Goal: Task Accomplishment & Management: Complete application form

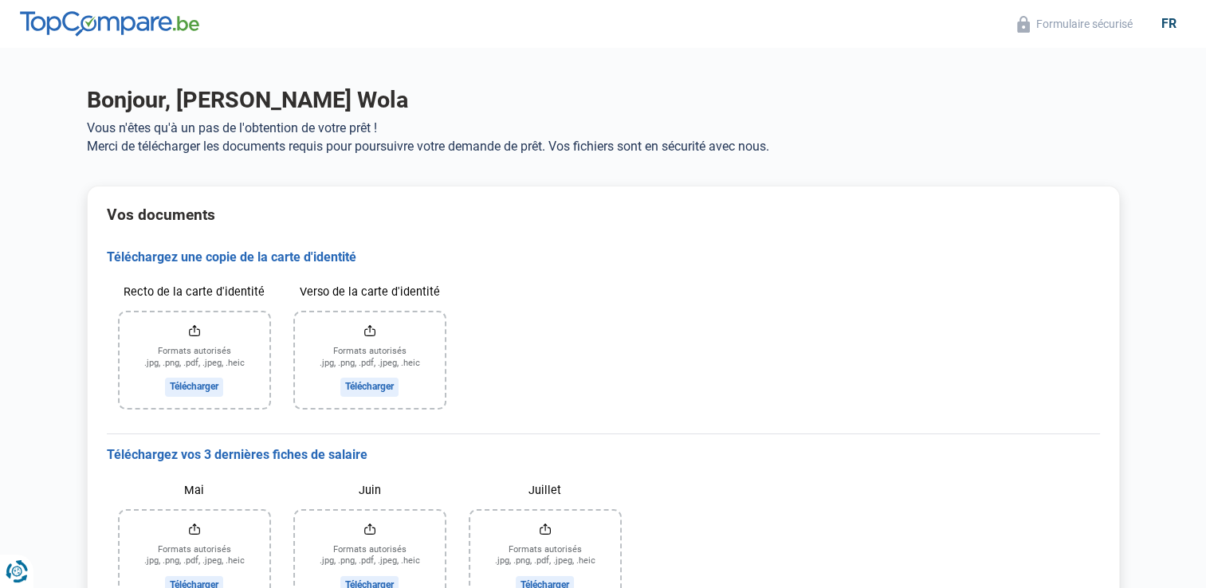
click at [184, 384] on input "Recto de la carte d'identité" at bounding box center [195, 361] width 150 height 96
click at [194, 385] on input "Recto de la carte d'identité" at bounding box center [195, 361] width 150 height 96
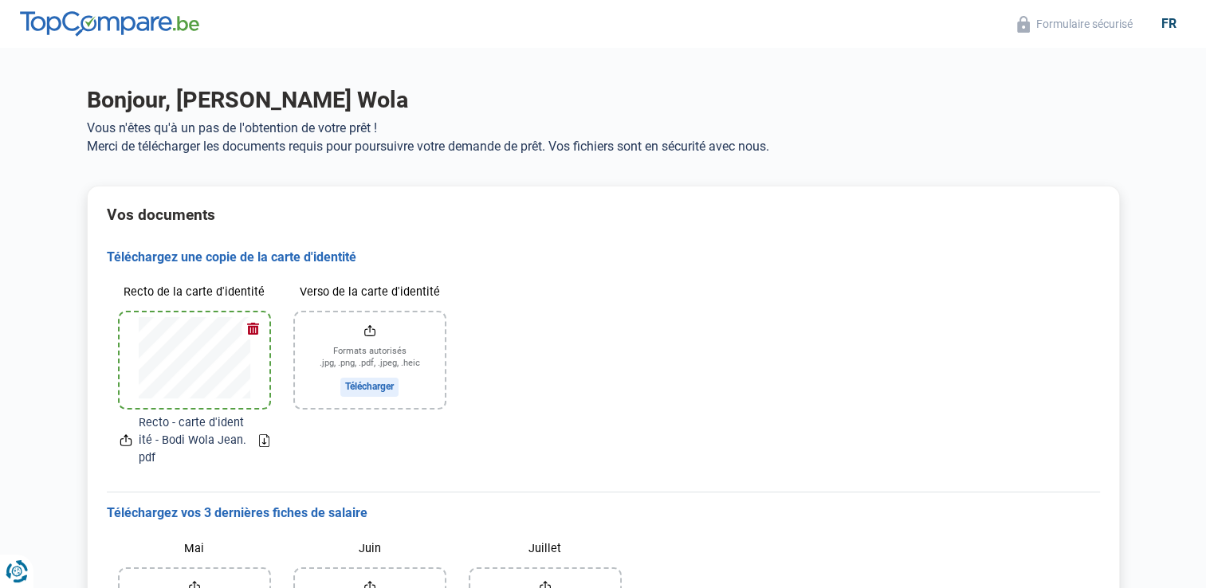
click at [357, 360] on input "Verso de la carte d'identité" at bounding box center [370, 361] width 150 height 96
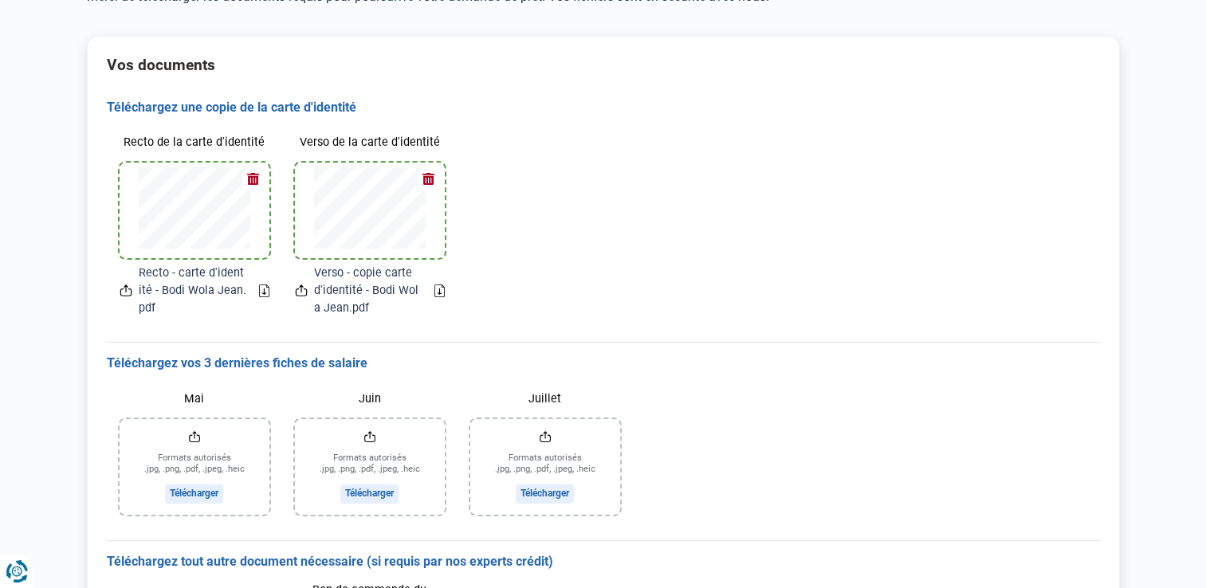
scroll to position [151, 0]
click at [537, 491] on input "Juillet" at bounding box center [545, 466] width 150 height 96
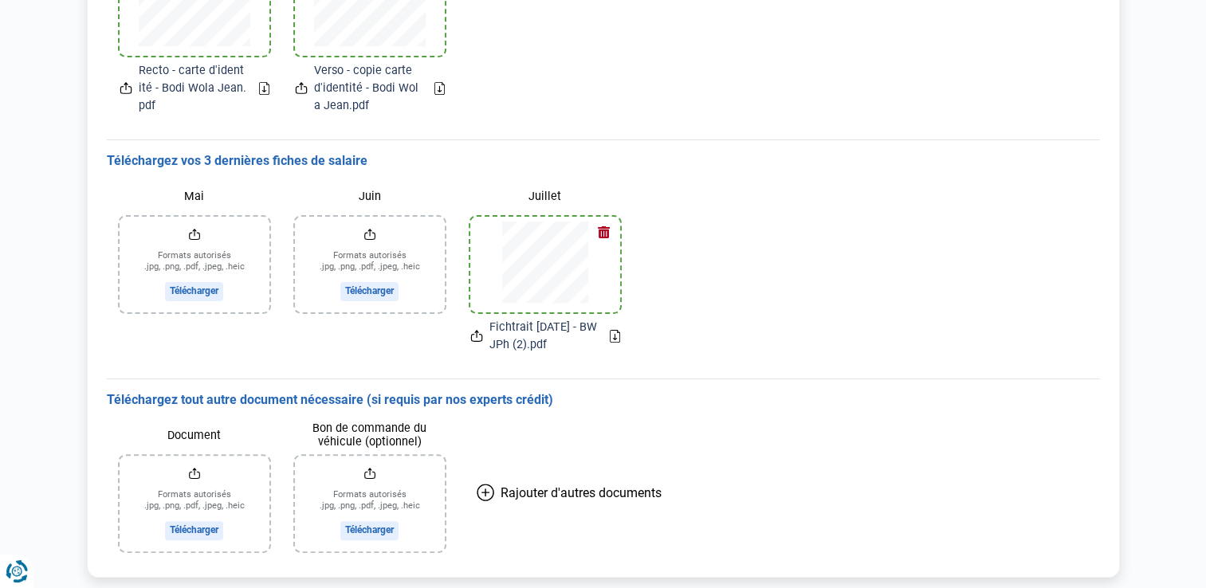
scroll to position [351, 0]
click at [360, 289] on input "Juin" at bounding box center [370, 266] width 150 height 96
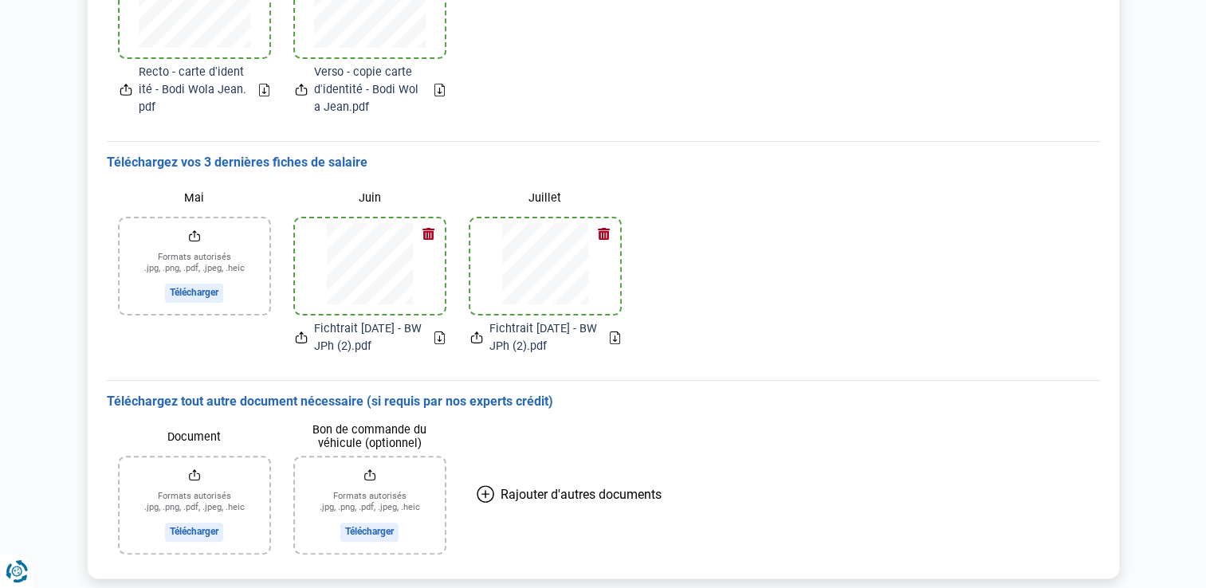
drag, startPoint x: 360, startPoint y: 289, endPoint x: 265, endPoint y: 295, distance: 95.9
click at [265, 295] on div "Téléchargez vos 3 dernières fiches de salaire Mai Formats autorisés .jpg, .png,…" at bounding box center [603, 260] width 993 height 239
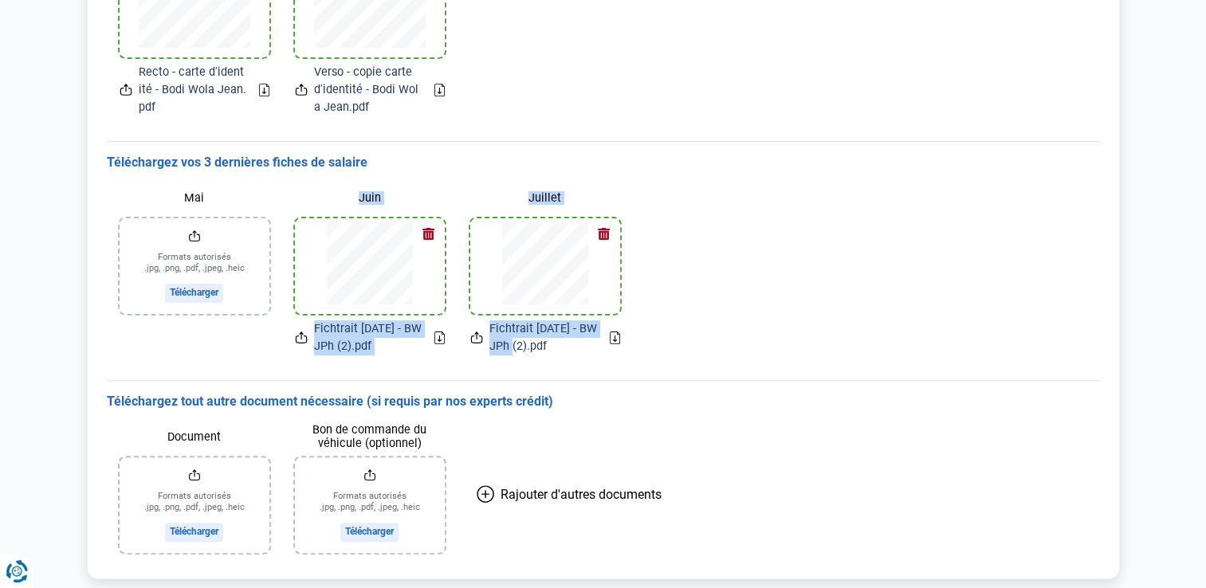
click at [183, 288] on input "Mai" at bounding box center [195, 266] width 150 height 96
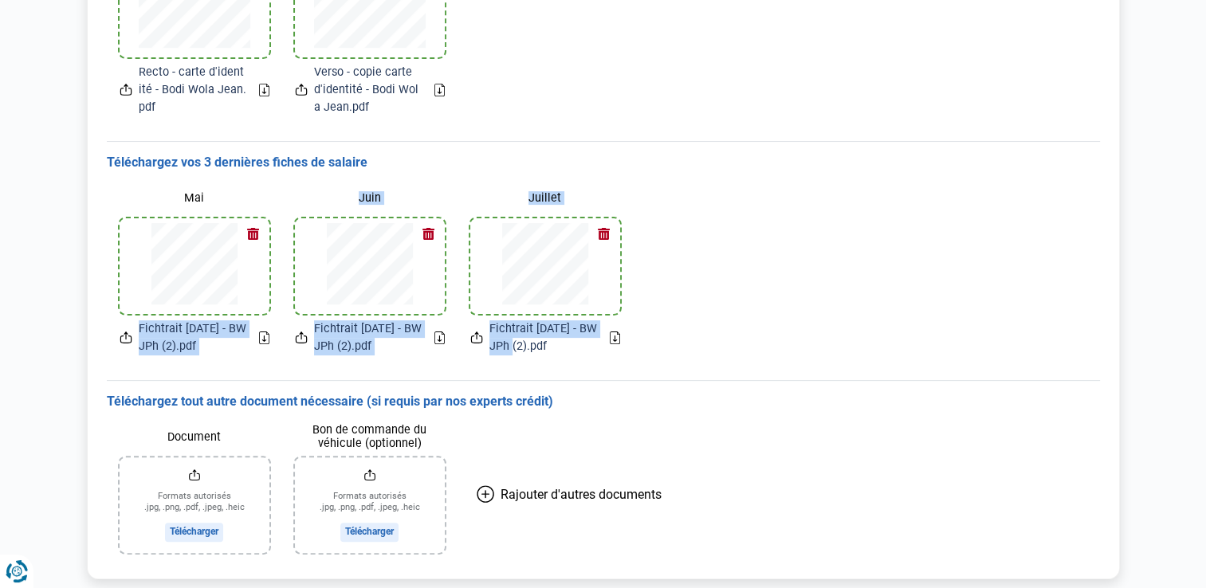
click at [368, 527] on input "Bon de commande du véhicule (optionnel)" at bounding box center [370, 506] width 150 height 96
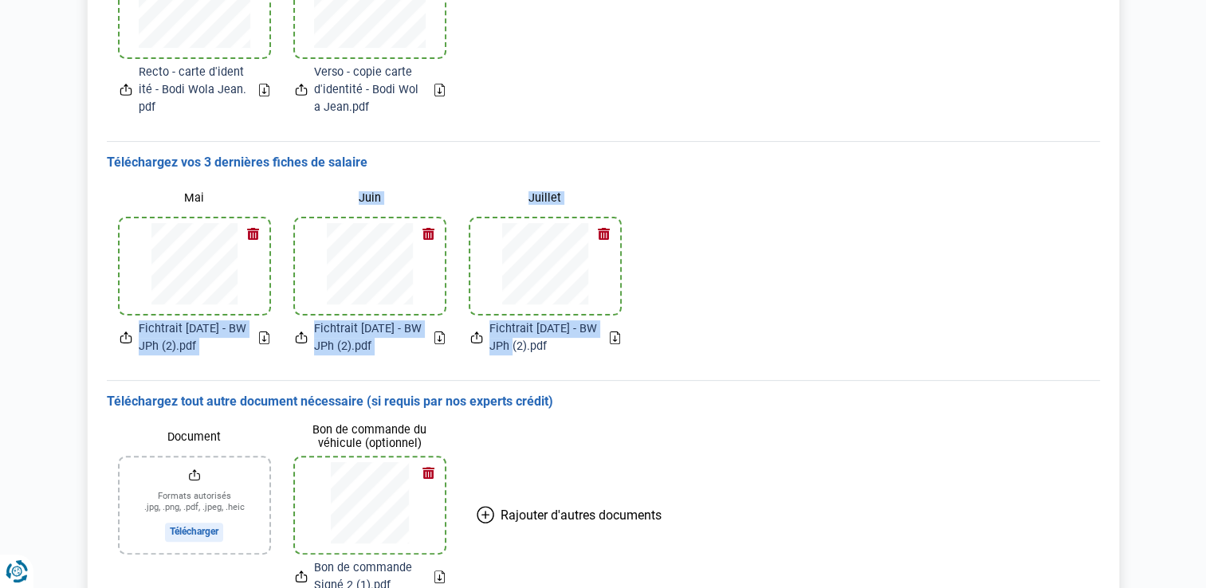
click at [185, 529] on input "Document" at bounding box center [195, 506] width 150 height 96
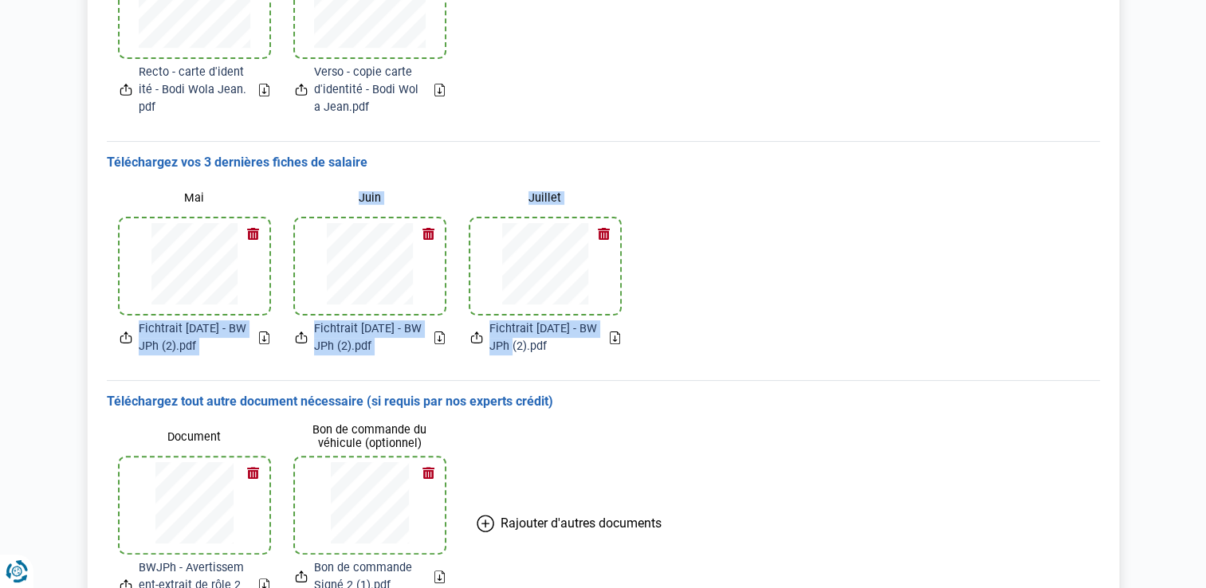
click at [486, 521] on icon at bounding box center [486, 524] width 0 height 7
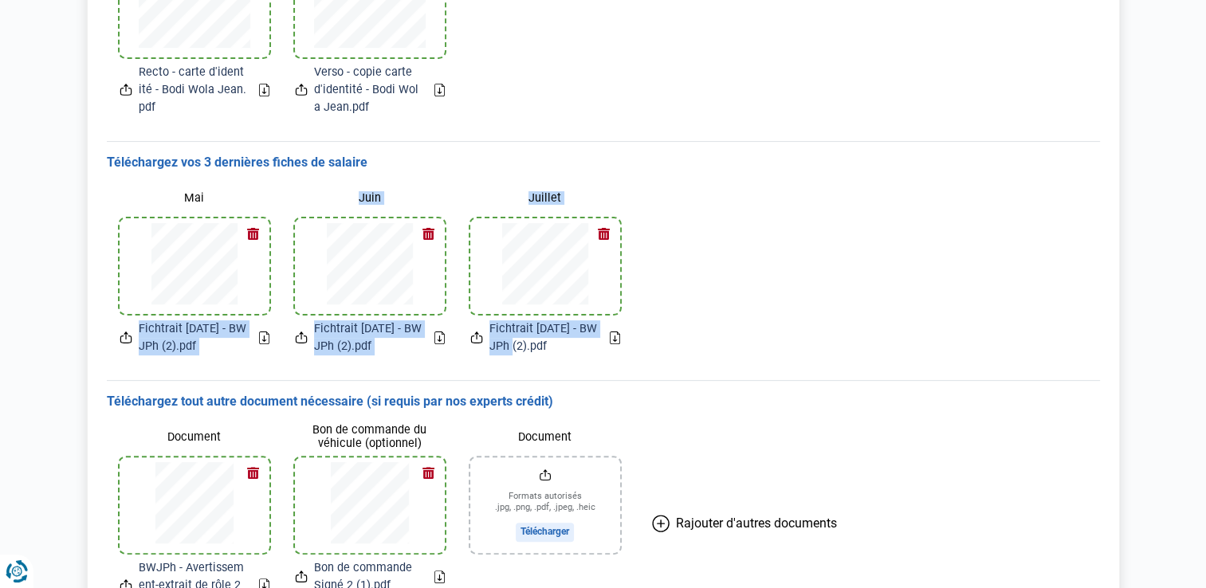
click at [659, 521] on icon at bounding box center [661, 524] width 18 height 18
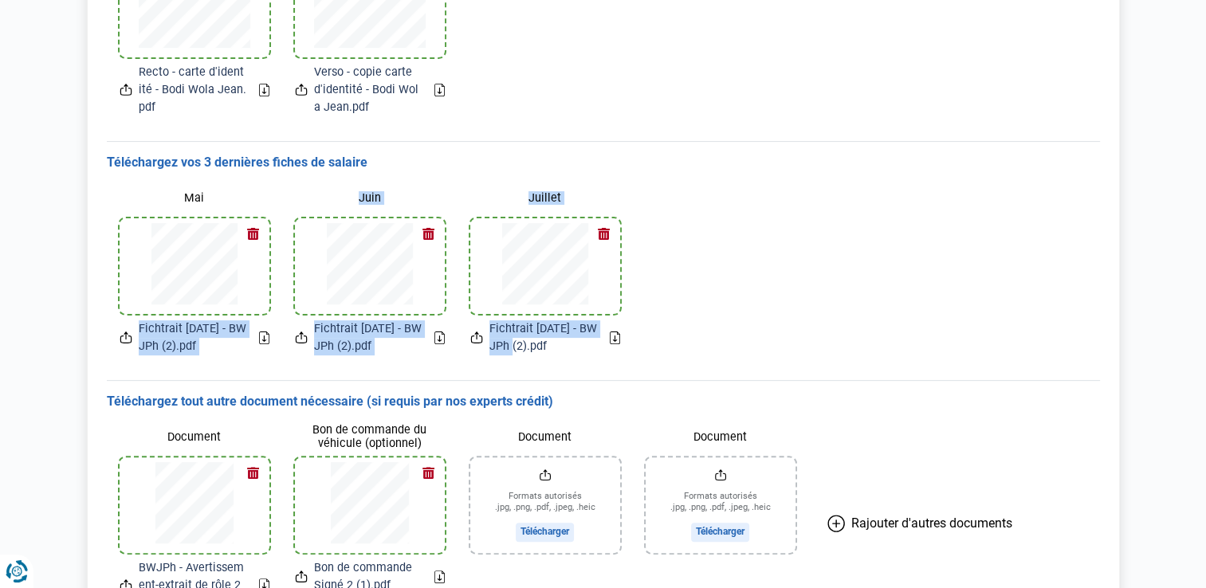
click at [839, 521] on icon at bounding box center [837, 524] width 18 height 18
click at [545, 526] on input "Document" at bounding box center [545, 506] width 150 height 96
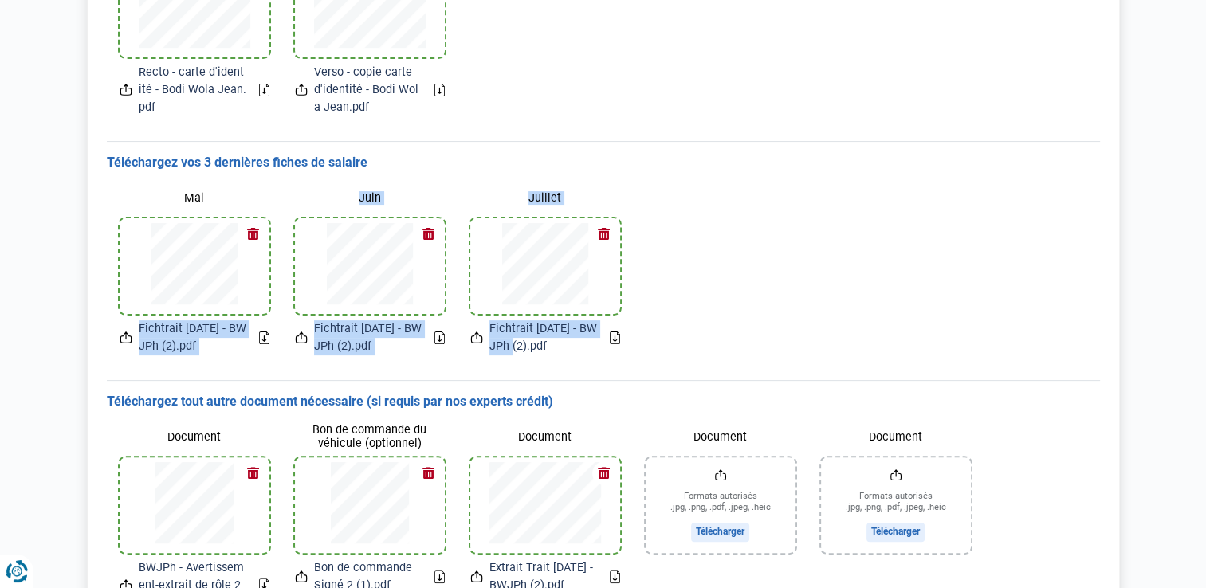
click at [726, 526] on input "Document" at bounding box center [721, 506] width 150 height 96
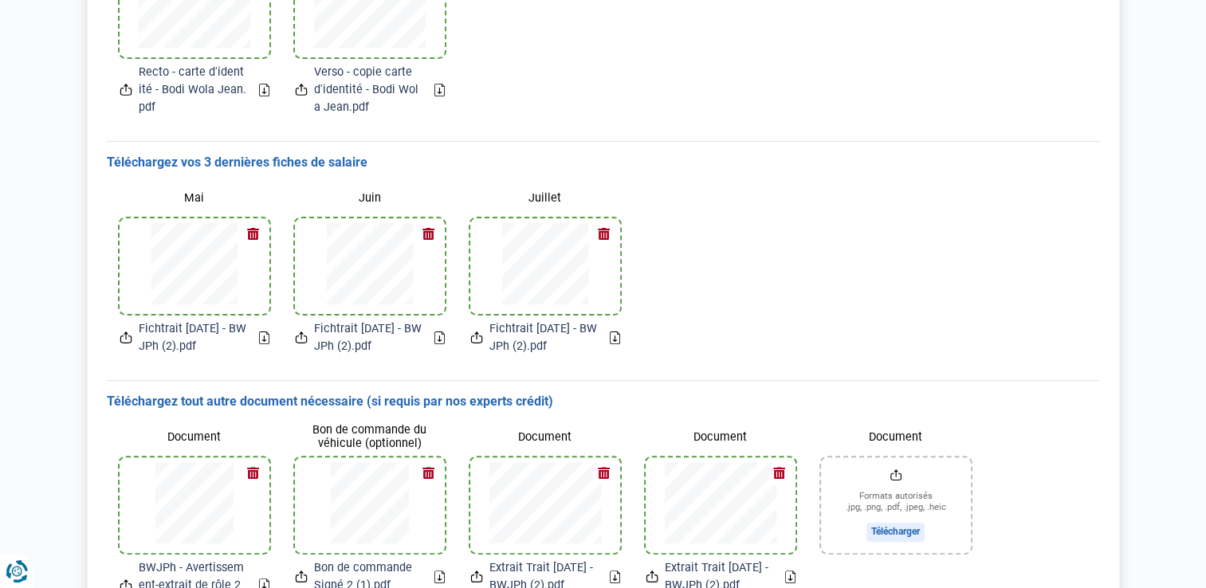
click at [655, 327] on div "Mai Fichtrait [DATE] - BWJPh (2).pdf Juin Fichtrait [DATE] - BWJPh (2).pdf Juil…" at bounding box center [603, 269] width 993 height 196
click at [886, 530] on input "Document" at bounding box center [896, 506] width 150 height 96
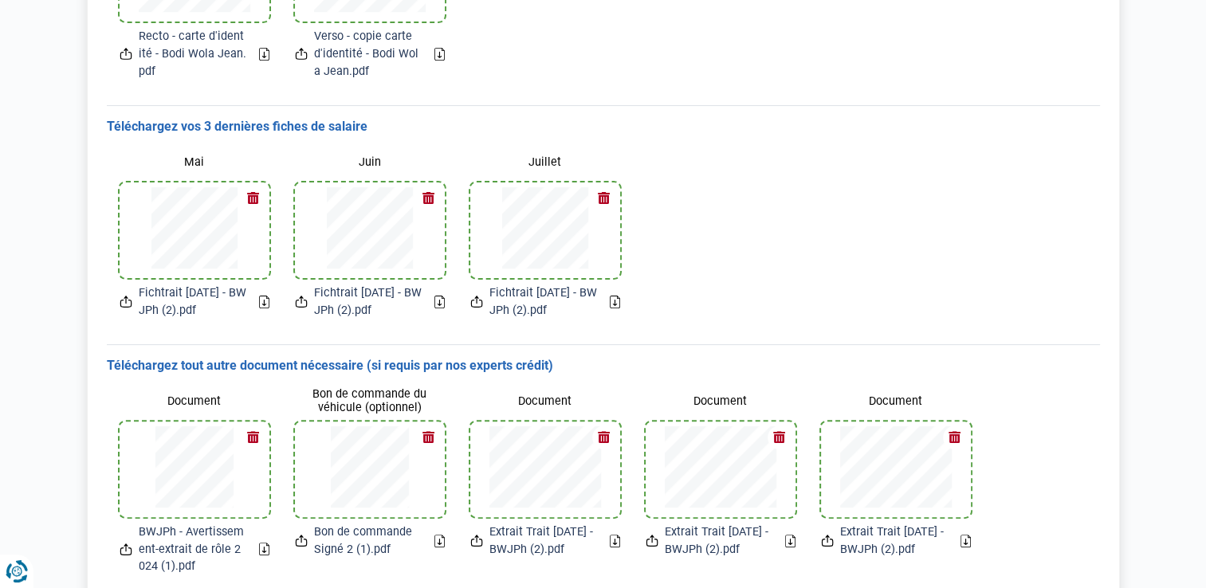
scroll to position [483, 0]
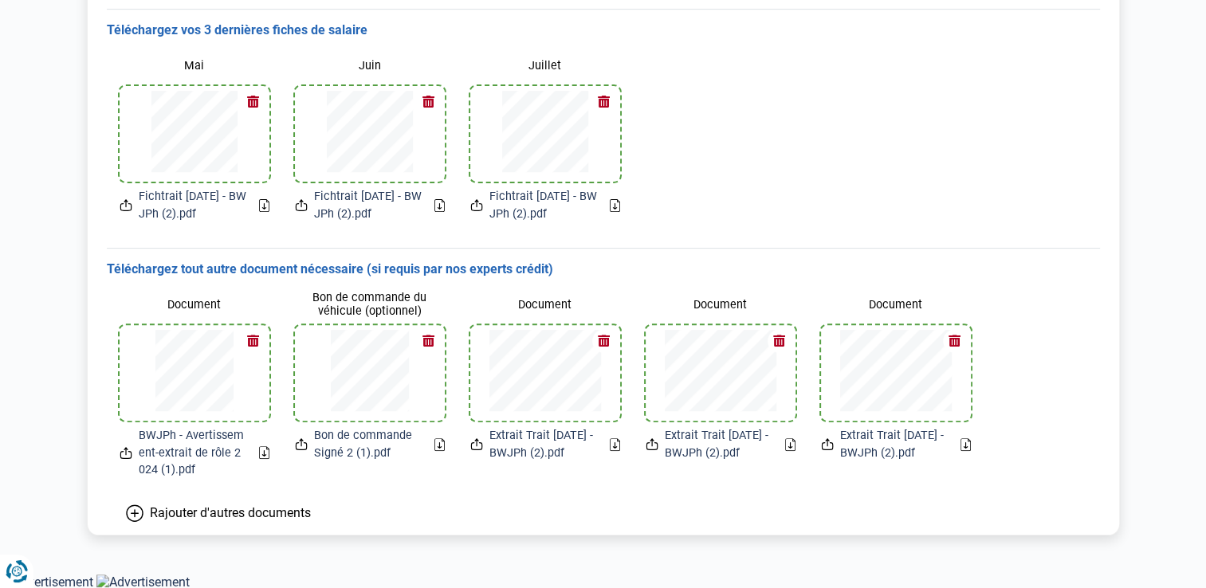
click at [261, 205] on icon at bounding box center [264, 205] width 10 height 13
click at [438, 203] on icon at bounding box center [440, 205] width 10 height 13
click at [126, 204] on icon at bounding box center [126, 205] width 13 height 17
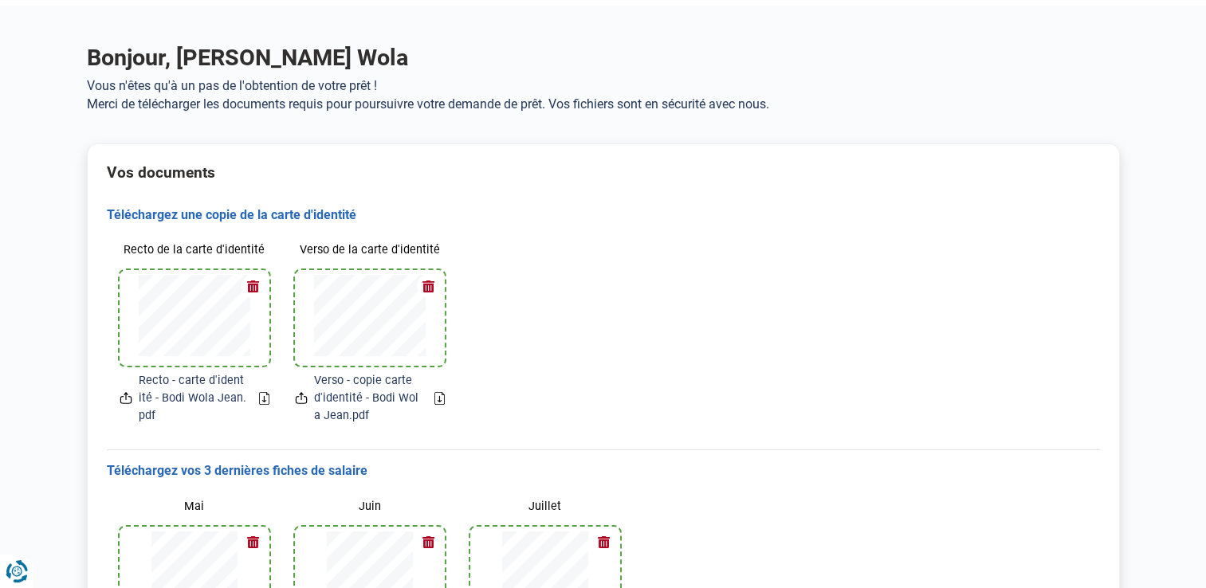
scroll to position [10, 0]
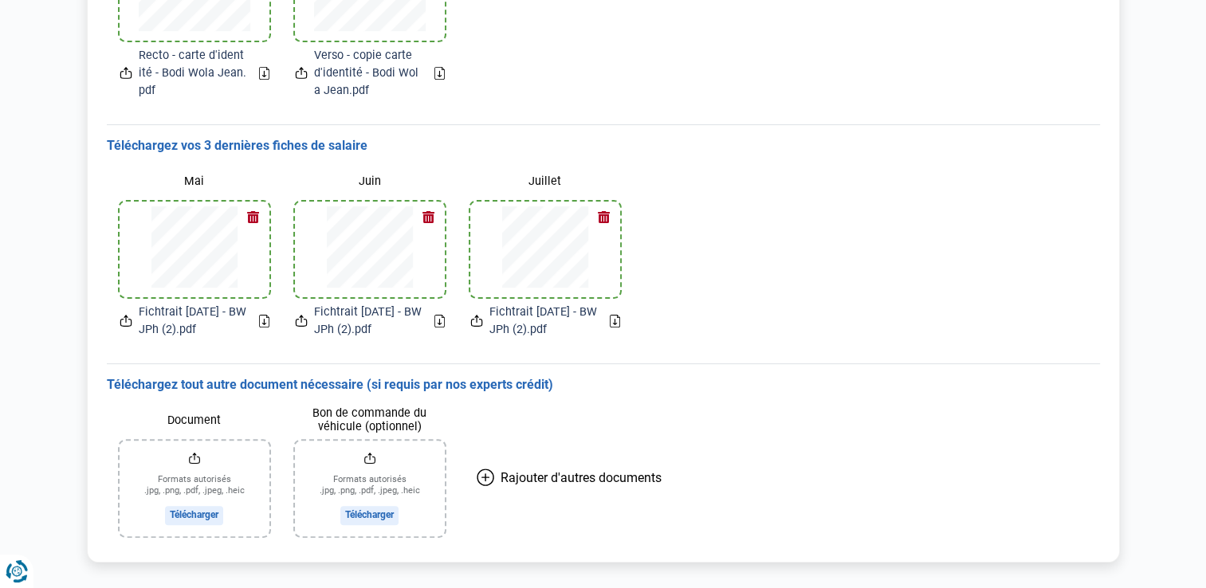
scroll to position [395, 0]
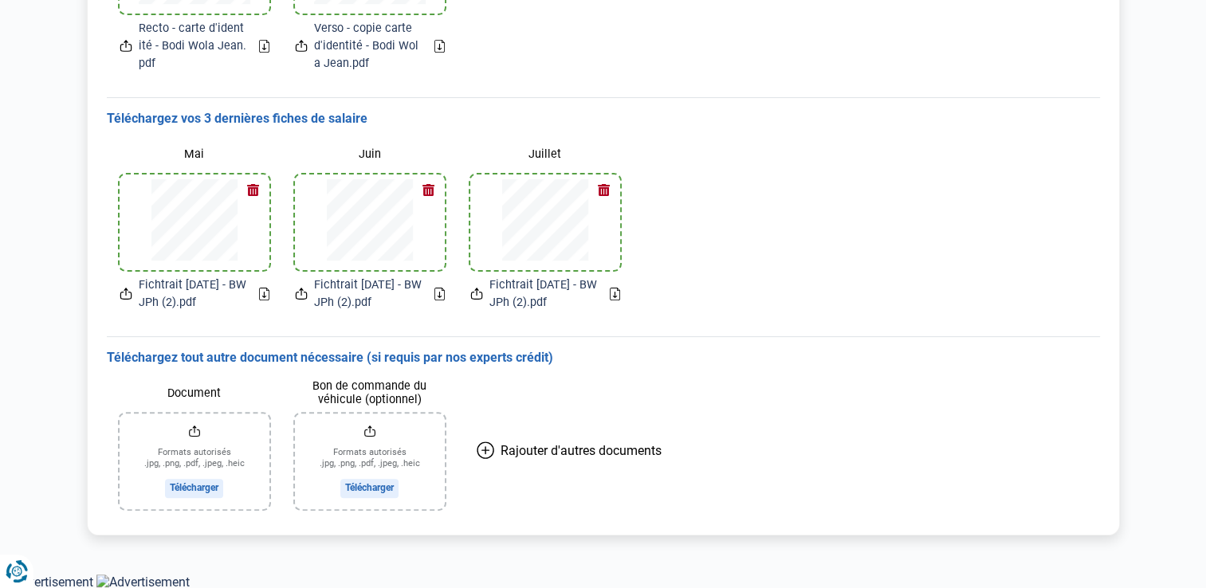
click at [348, 484] on input "Bon de commande du véhicule (optionnel)" at bounding box center [370, 462] width 150 height 96
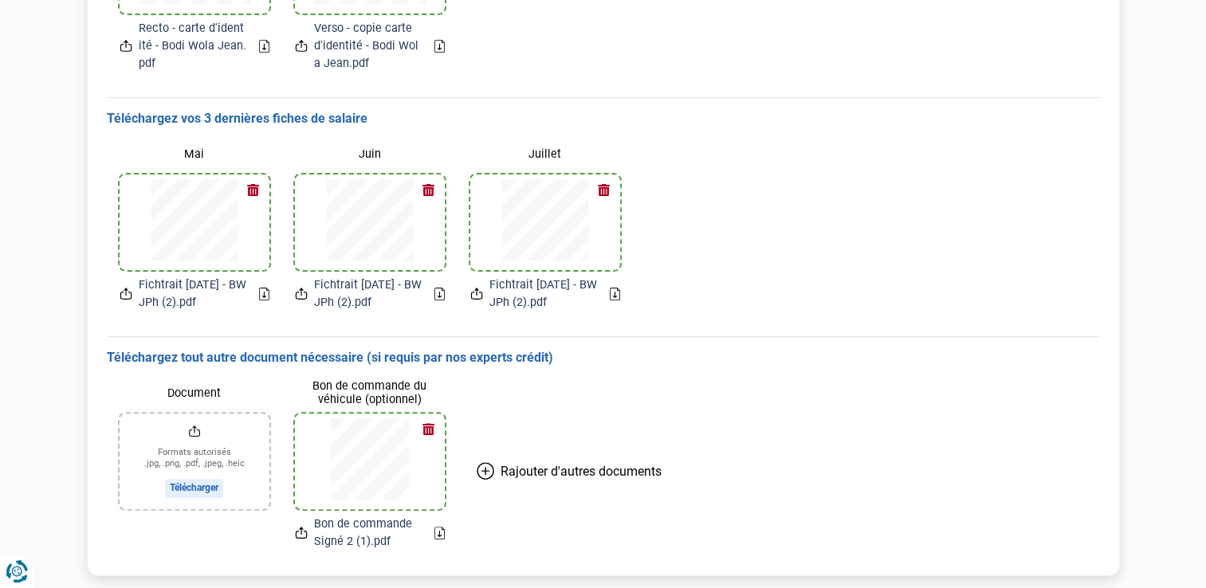
click at [437, 535] on icon at bounding box center [440, 533] width 10 height 13
click at [191, 486] on input "Document" at bounding box center [195, 462] width 150 height 96
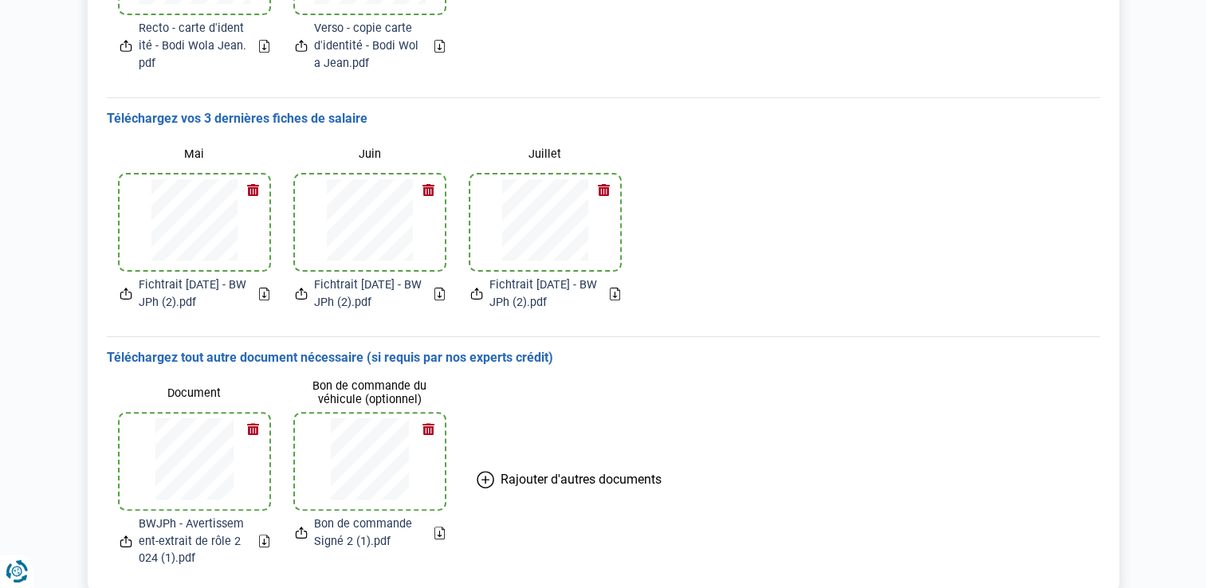
click at [262, 540] on icon at bounding box center [264, 541] width 10 height 13
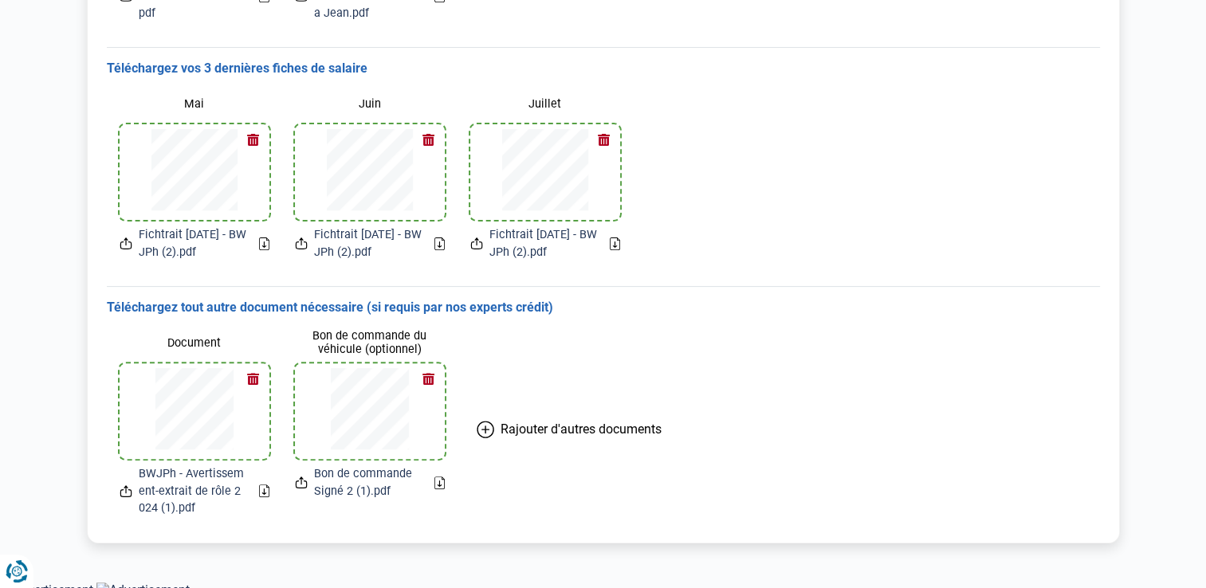
scroll to position [453, 0]
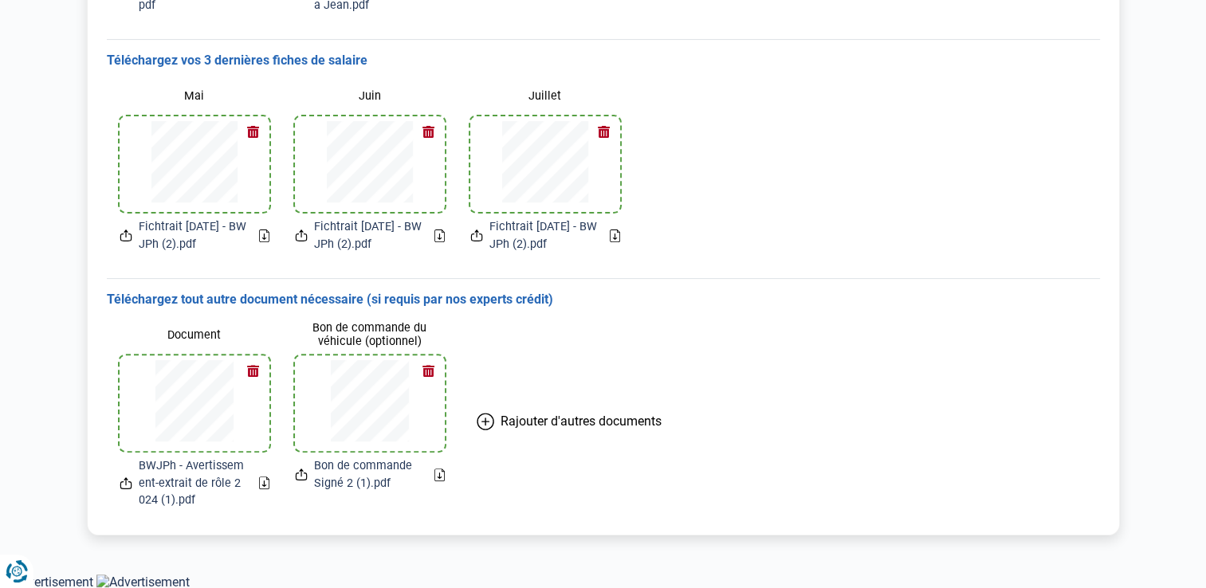
click at [488, 418] on icon at bounding box center [486, 422] width 18 height 18
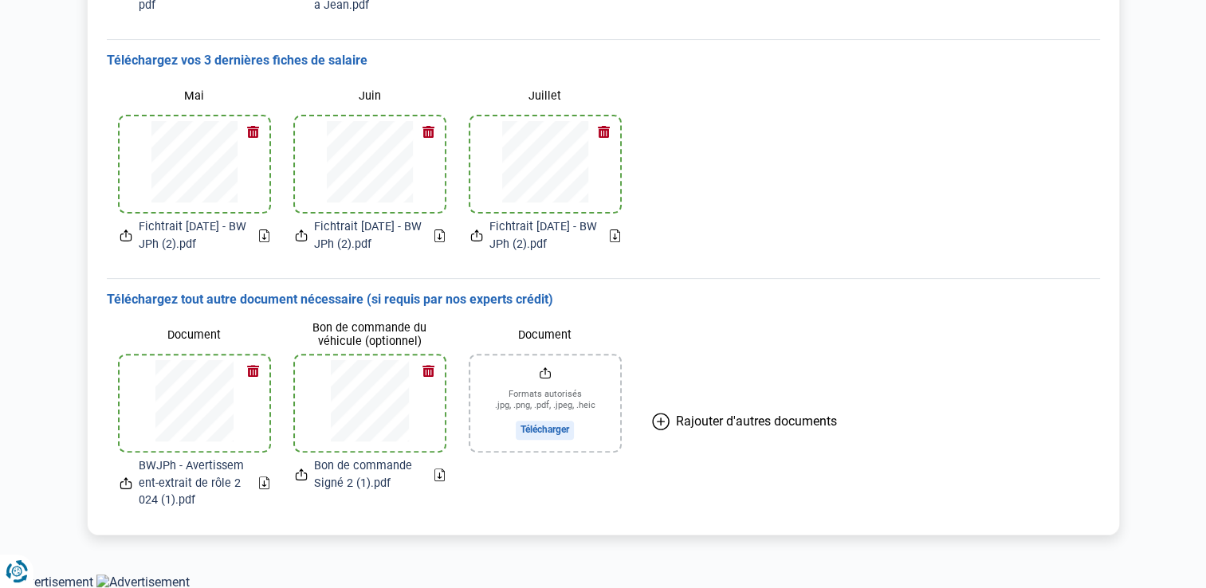
click at [659, 419] on icon at bounding box center [661, 422] width 18 height 18
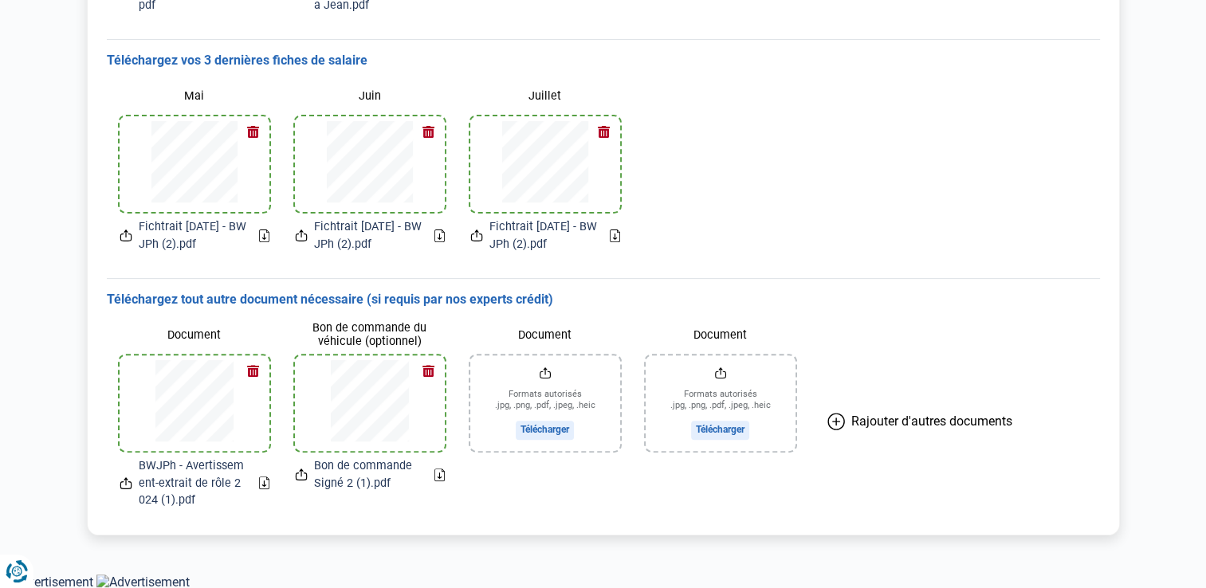
click at [835, 423] on icon at bounding box center [837, 422] width 18 height 18
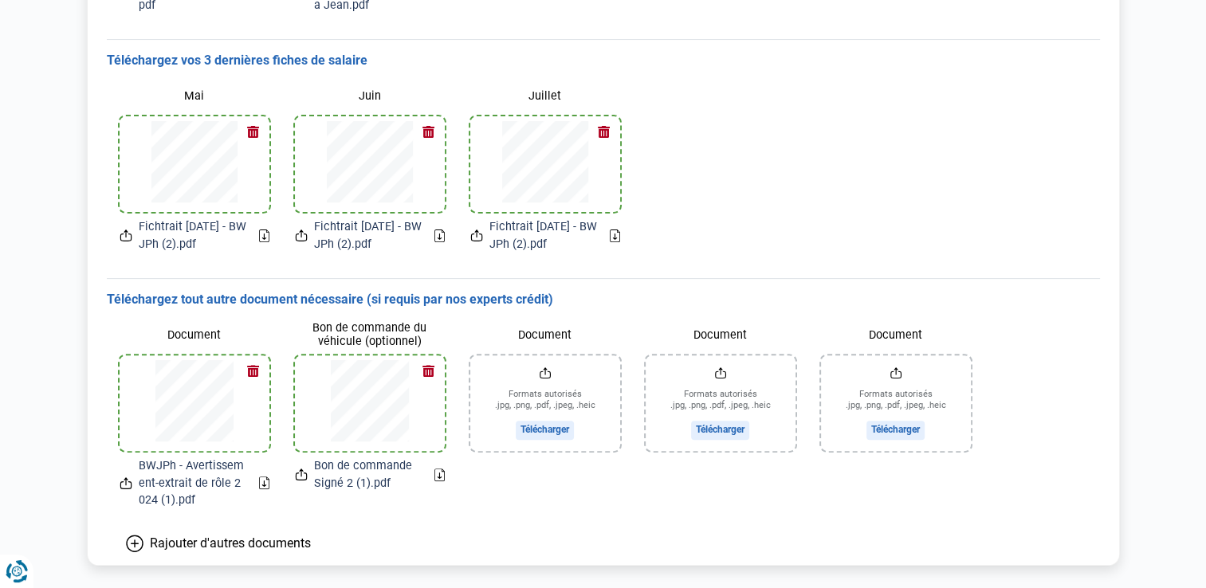
click at [537, 429] on input "Document" at bounding box center [545, 404] width 150 height 96
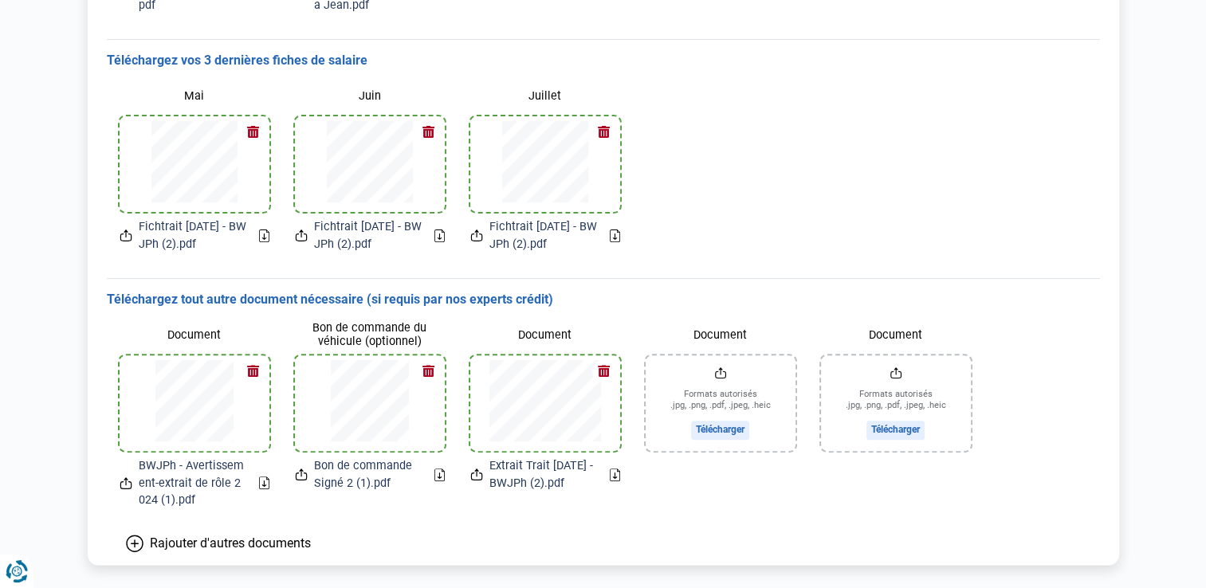
click at [614, 476] on icon at bounding box center [614, 476] width 3 height 6
click at [724, 431] on input "Document" at bounding box center [721, 404] width 150 height 96
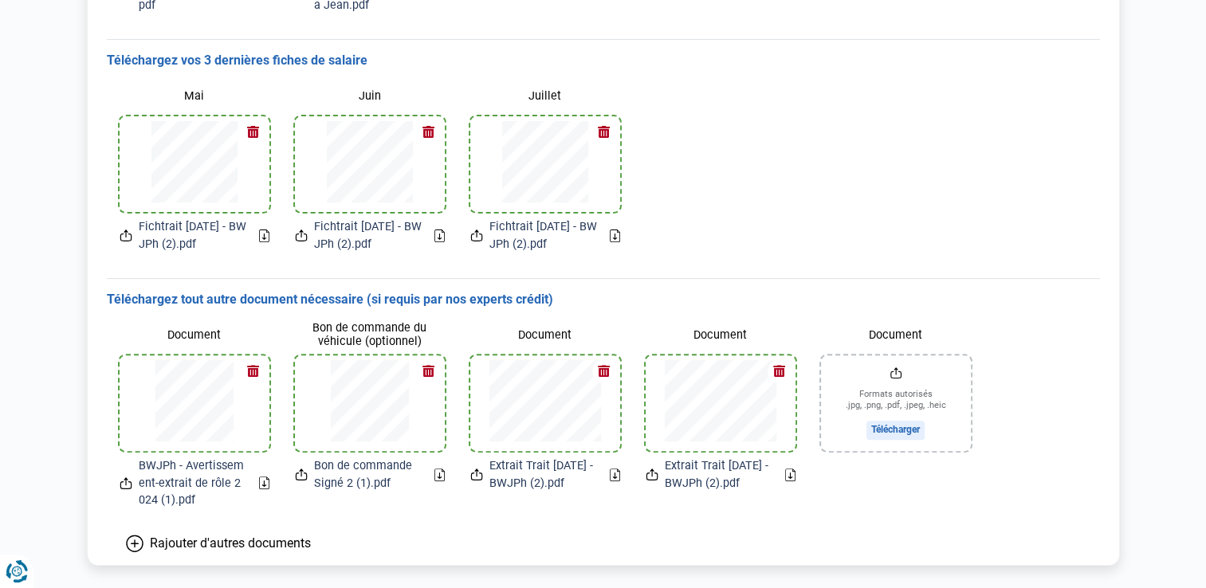
click at [792, 475] on icon at bounding box center [790, 475] width 10 height 13
click at [878, 431] on input "Document" at bounding box center [896, 404] width 150 height 96
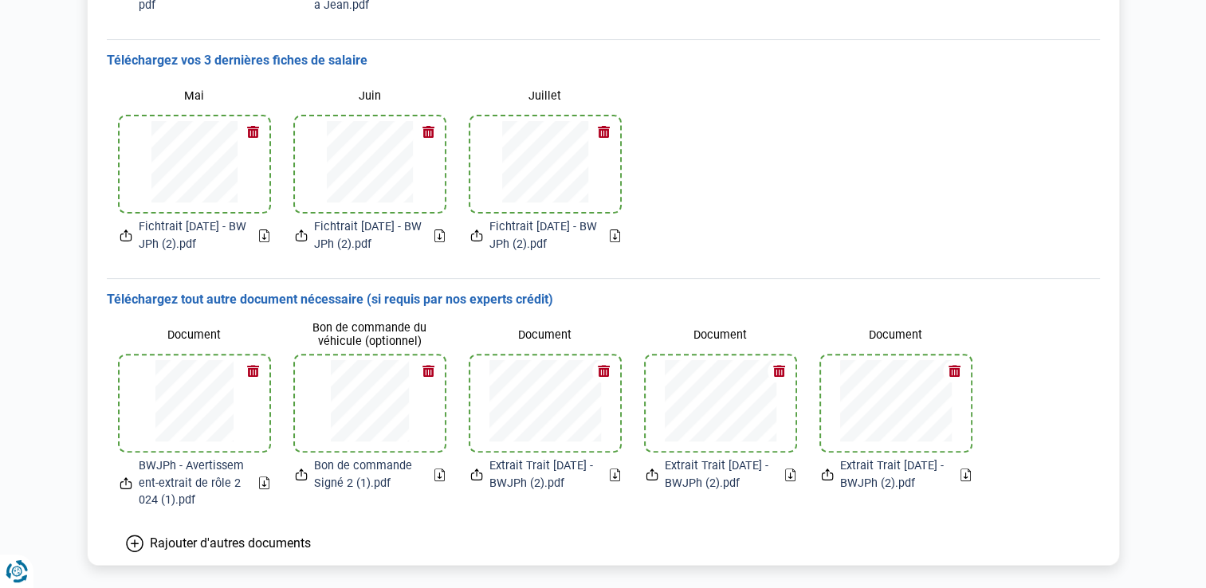
click at [962, 473] on icon at bounding box center [966, 475] width 10 height 13
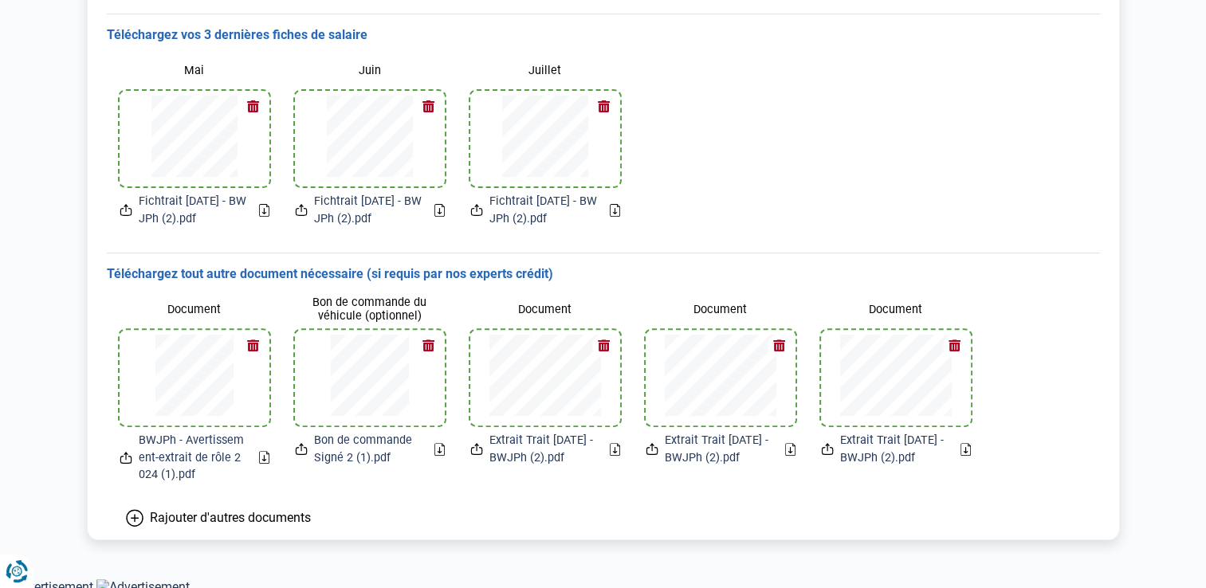
scroll to position [483, 0]
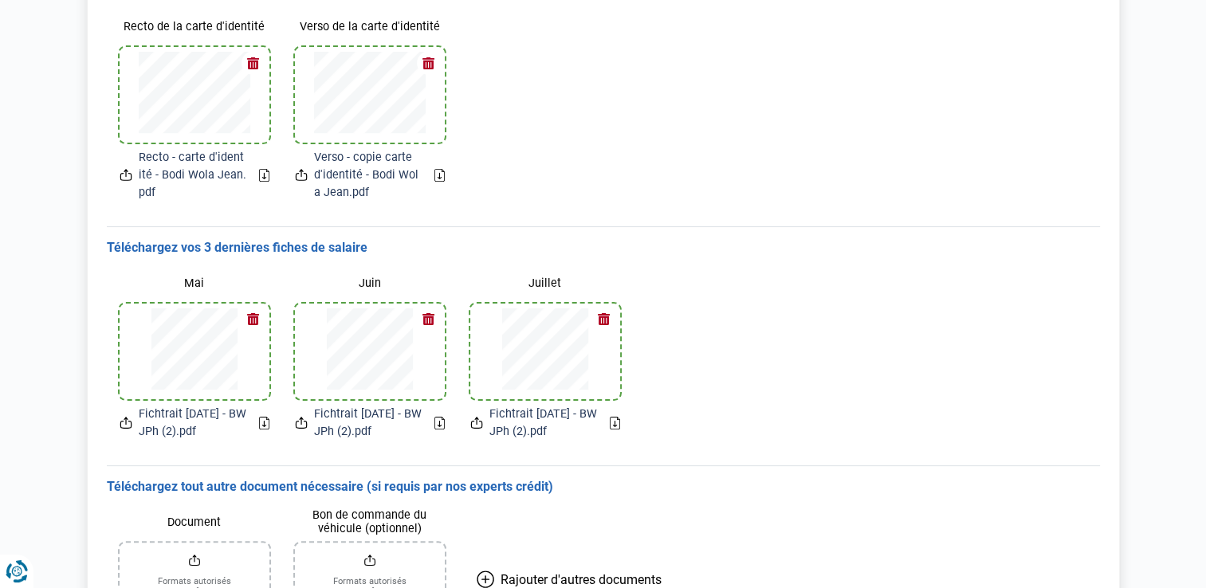
scroll to position [239, 0]
